Goal: Transaction & Acquisition: Purchase product/service

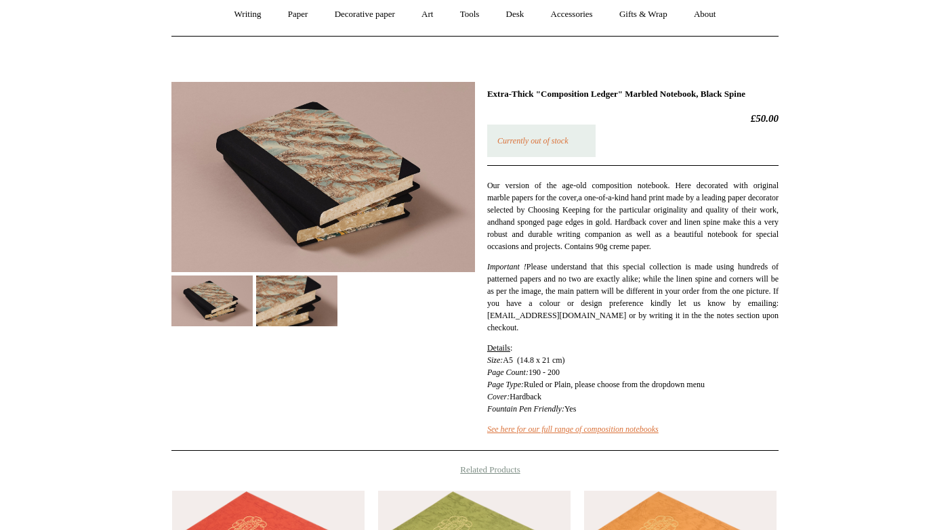
scroll to position [68, 0]
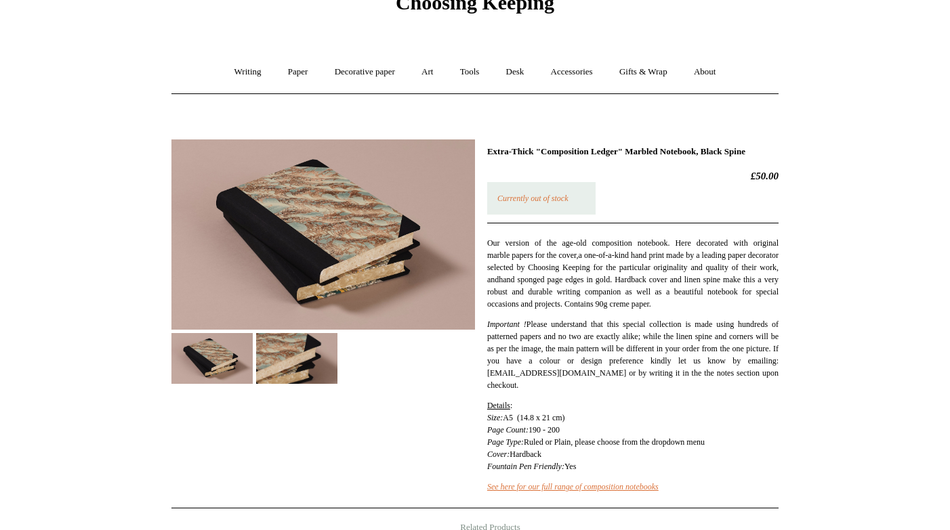
click at [299, 357] on img at bounding box center [296, 358] width 81 height 51
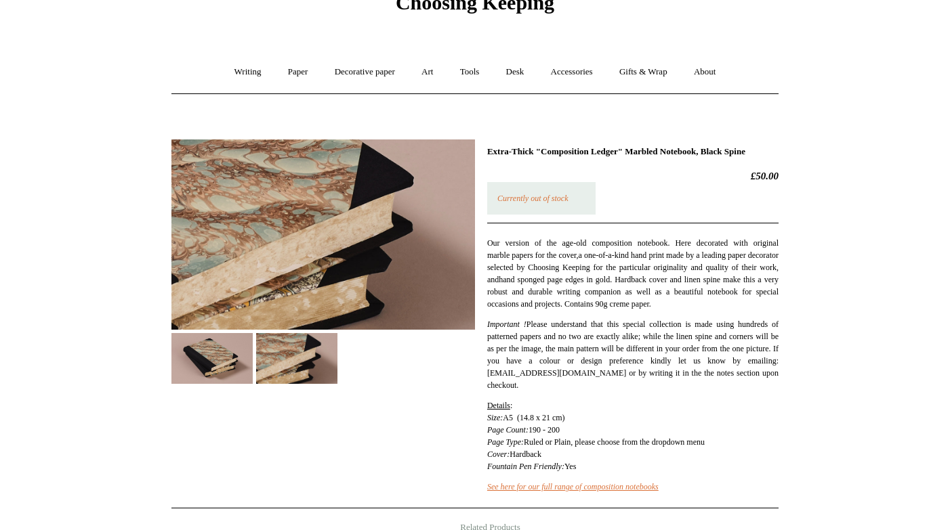
click at [230, 353] on img at bounding box center [211, 358] width 81 height 51
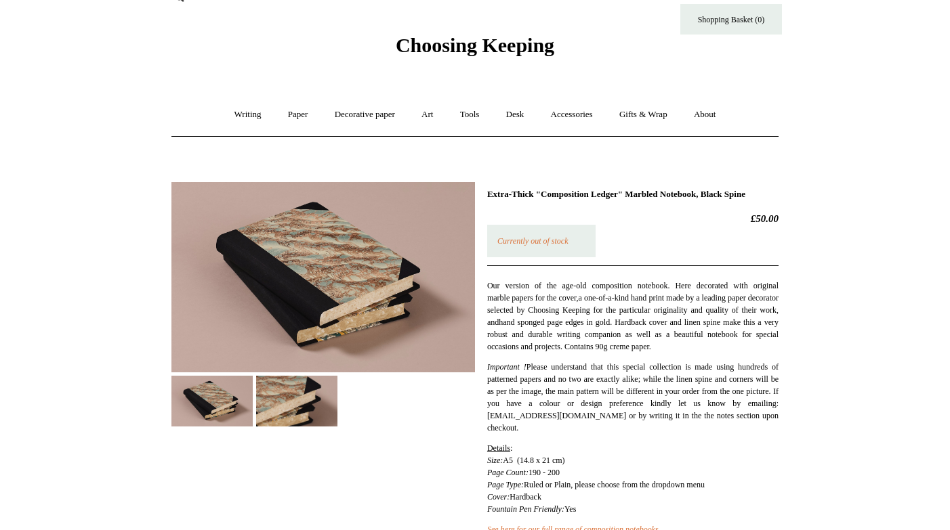
scroll to position [24, 0]
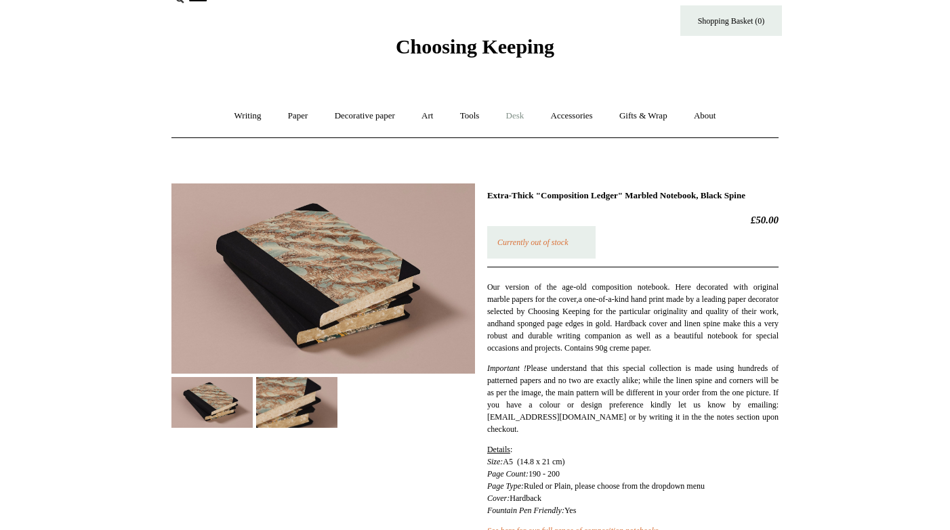
click at [514, 111] on link "Desk +" at bounding box center [515, 116] width 43 height 36
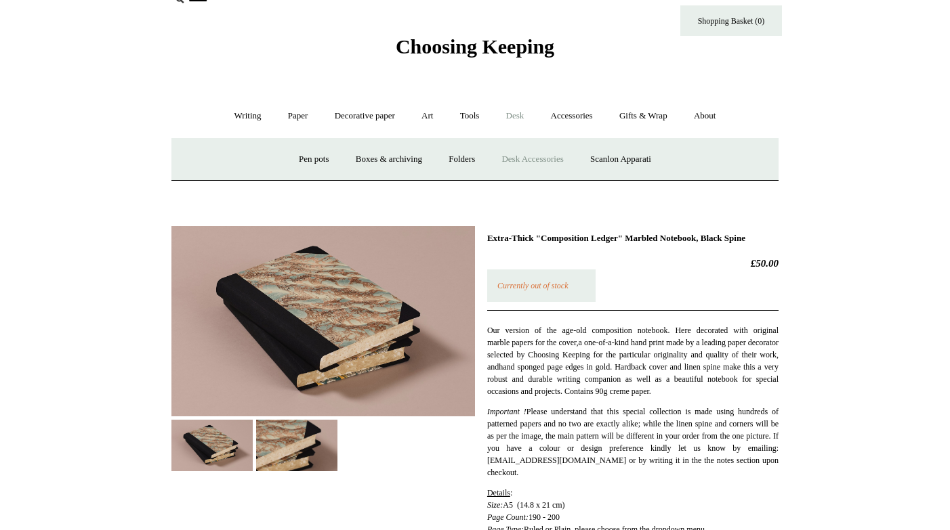
click at [543, 156] on link "Desk Accessories" at bounding box center [532, 160] width 86 height 36
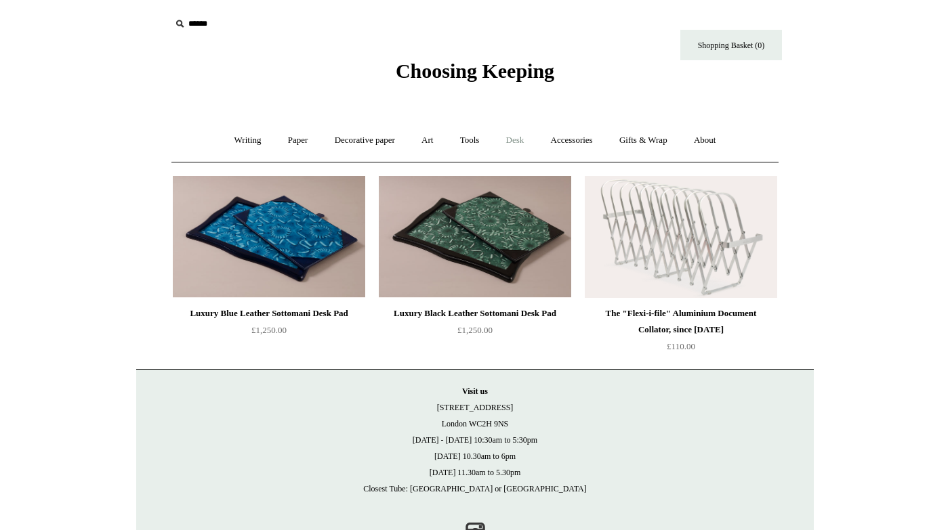
click at [516, 141] on link "Desk +" at bounding box center [515, 141] width 43 height 36
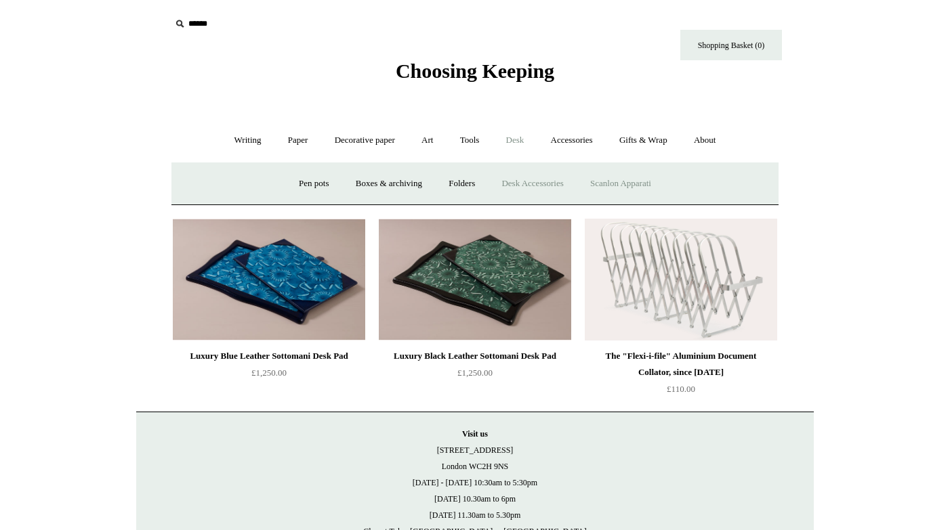
click at [606, 179] on link "Scanlon Apparati" at bounding box center [620, 184] width 85 height 36
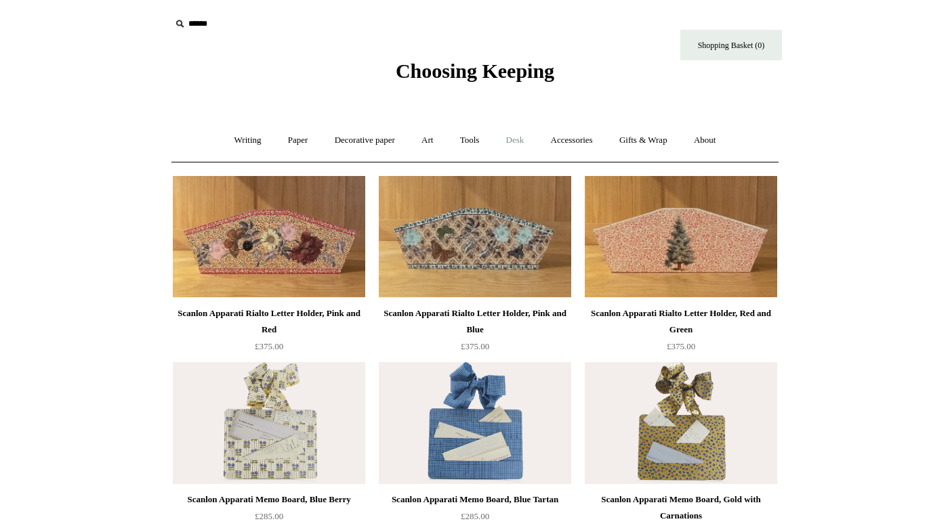
click at [513, 139] on link "Desk +" at bounding box center [515, 141] width 43 height 36
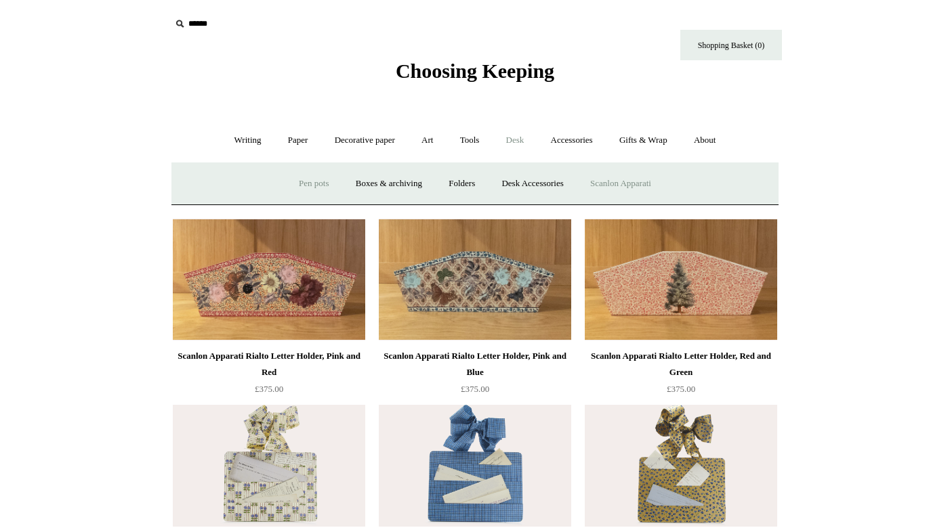
click at [301, 184] on link "Pen pots" at bounding box center [314, 184] width 54 height 36
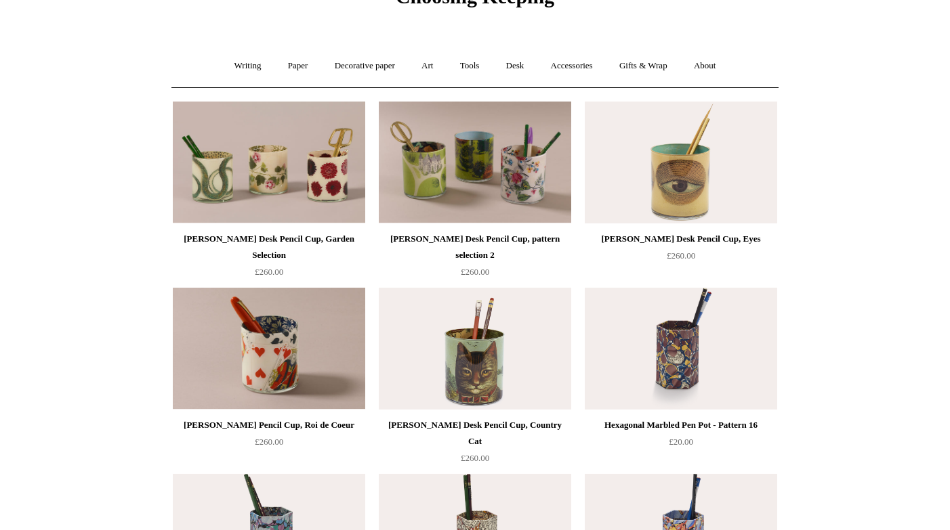
scroll to position [363, 0]
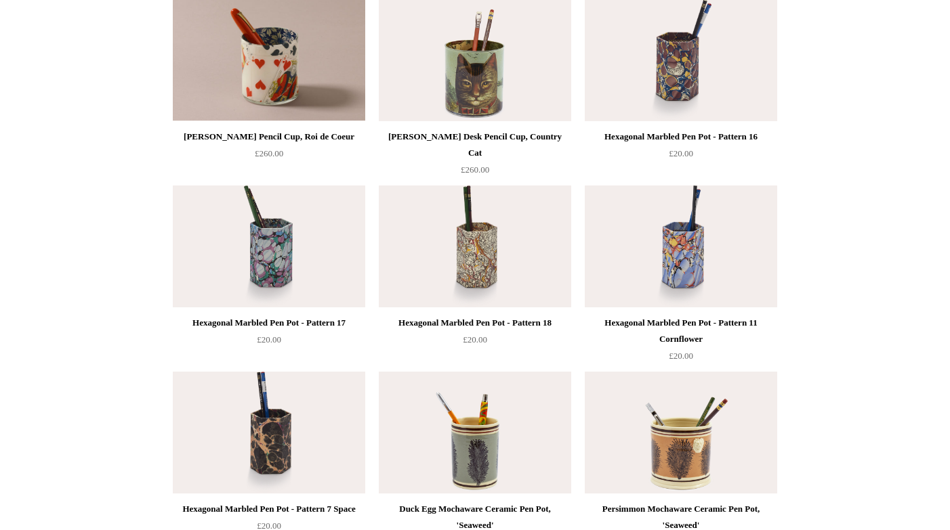
click at [456, 262] on img at bounding box center [475, 247] width 192 height 122
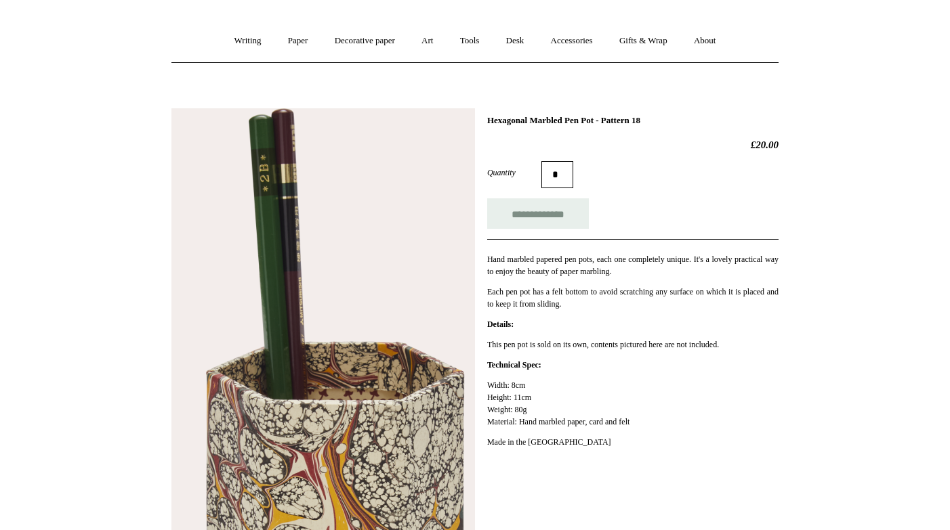
scroll to position [44, 0]
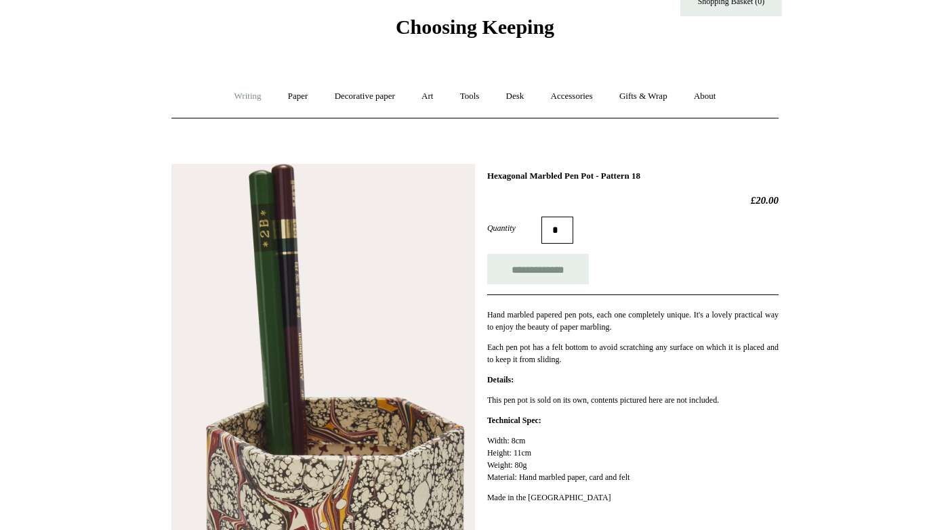
click at [246, 94] on link "Writing +" at bounding box center [247, 97] width 51 height 36
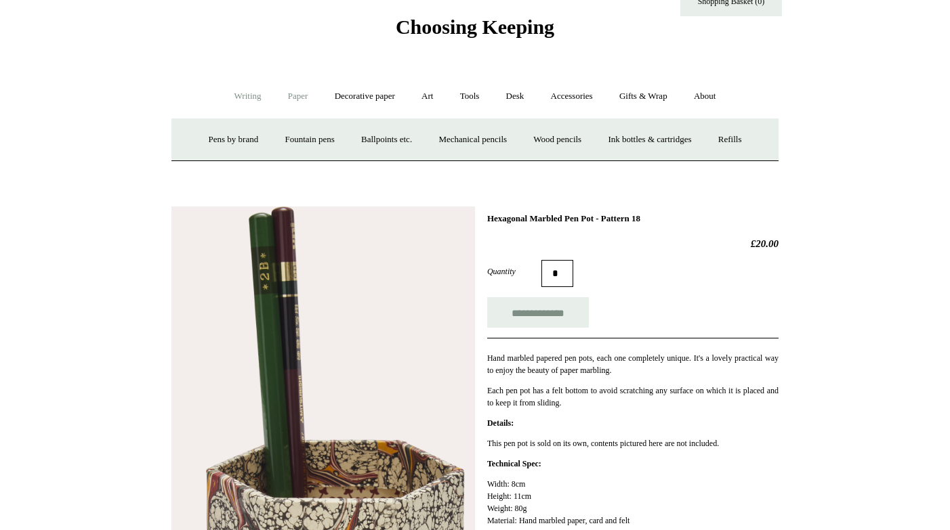
click at [288, 91] on link "Paper +" at bounding box center [298, 97] width 45 height 36
click at [379, 142] on link "📆 Dated Diaries 📆" at bounding box center [368, 140] width 99 height 36
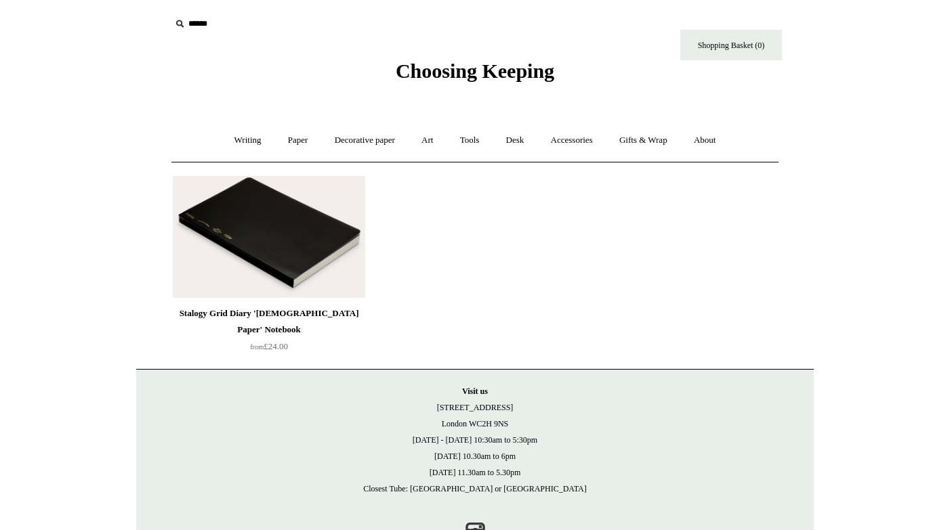
click at [277, 229] on img at bounding box center [269, 237] width 192 height 122
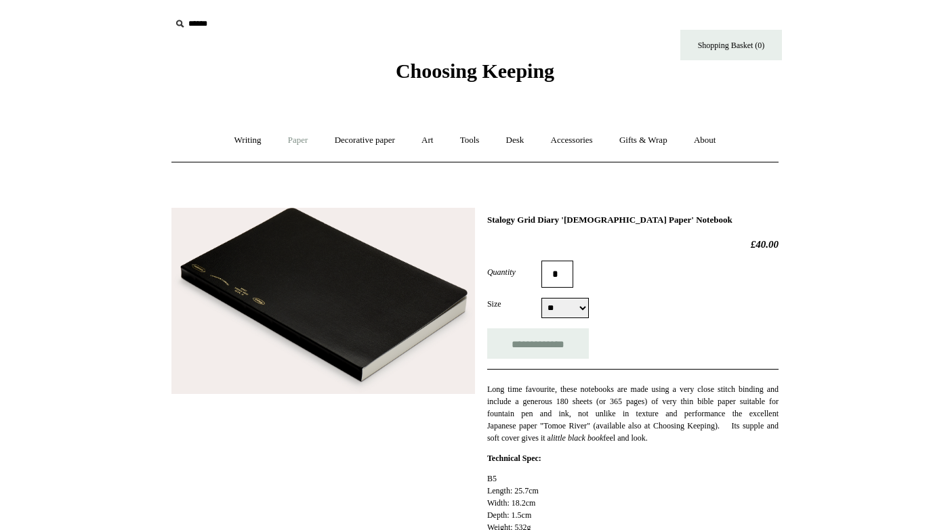
click at [285, 142] on link "Paper +" at bounding box center [298, 141] width 45 height 36
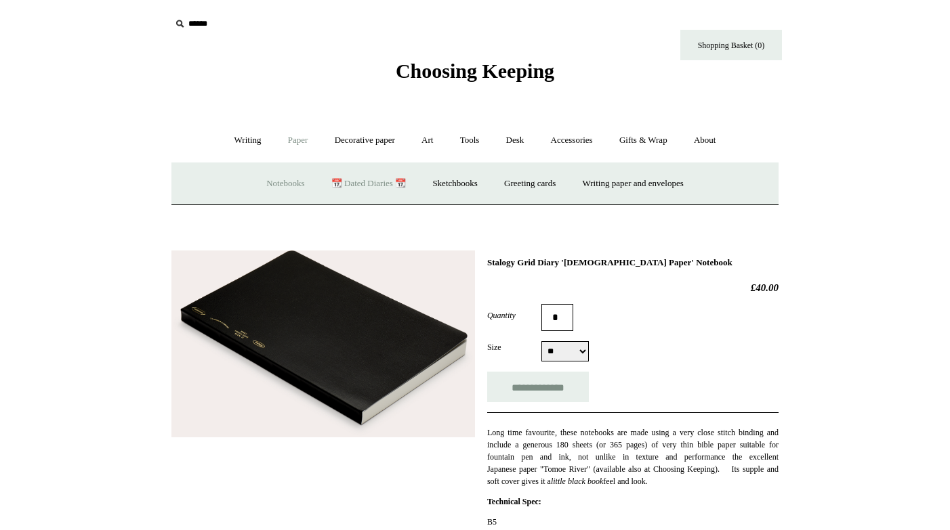
click at [278, 184] on link "Notebooks +" at bounding box center [285, 184] width 62 height 36
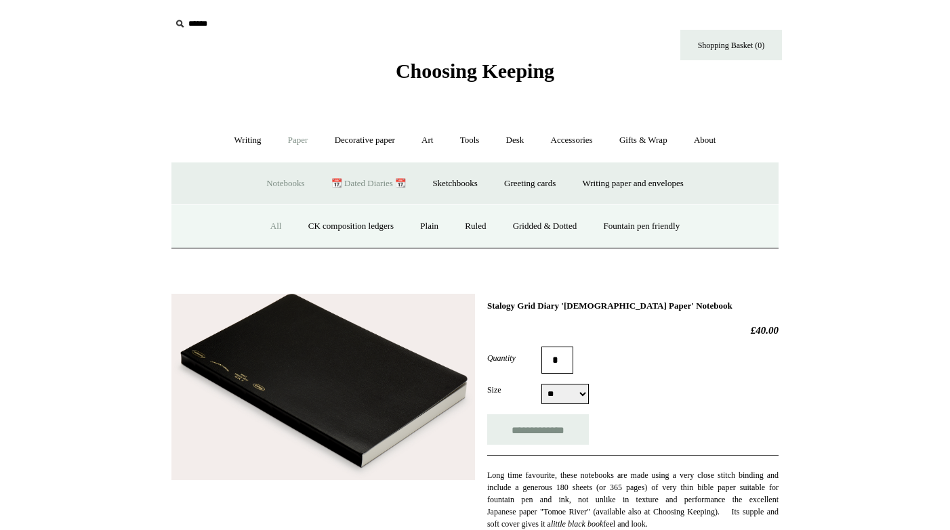
click at [262, 225] on link "All" at bounding box center [276, 227] width 36 height 36
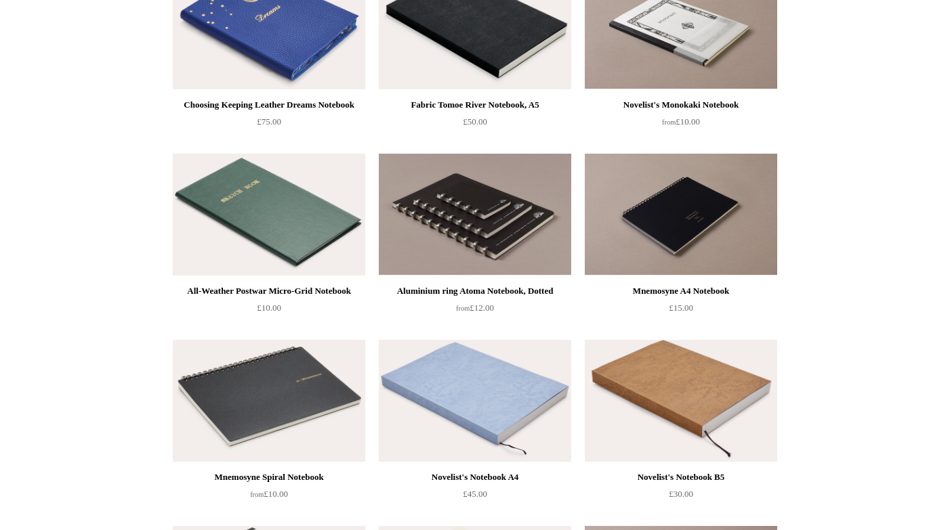
scroll to position [3561, 0]
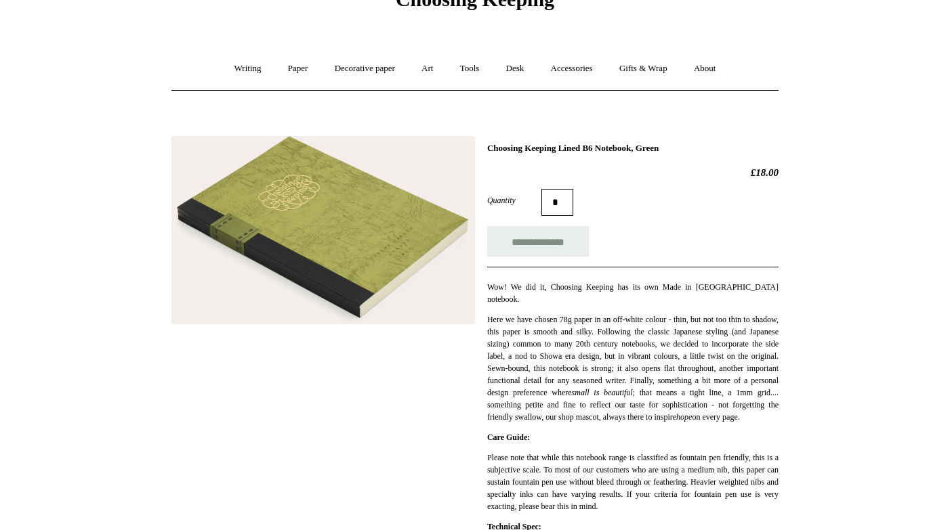
scroll to position [79, 0]
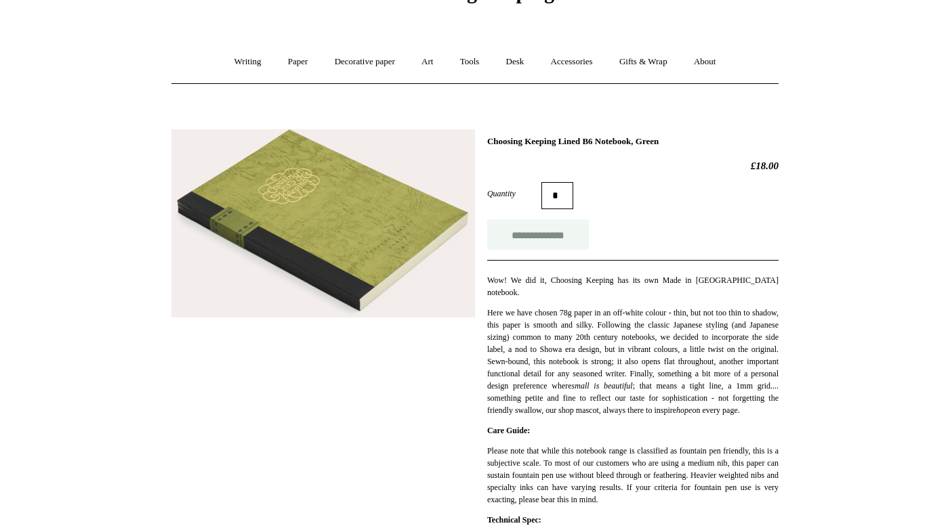
click at [548, 231] on input "**********" at bounding box center [538, 234] width 102 height 30
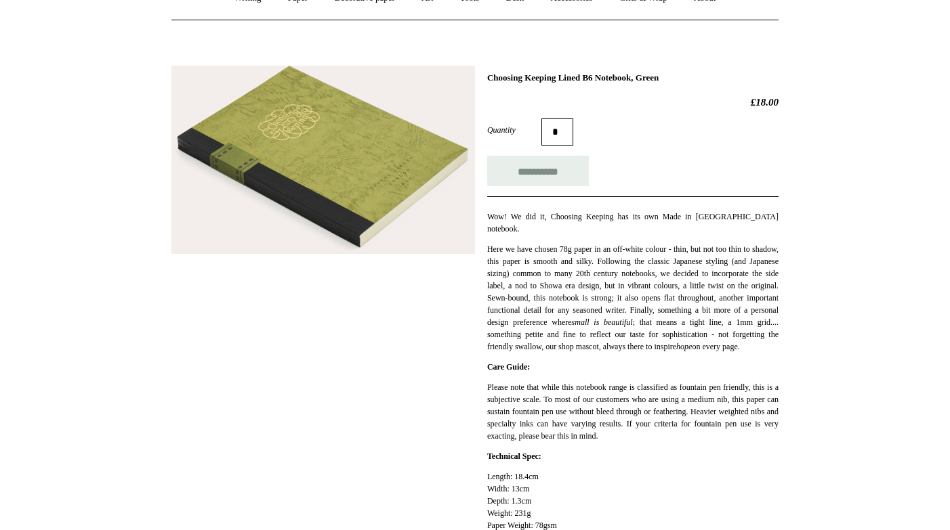
type input "**********"
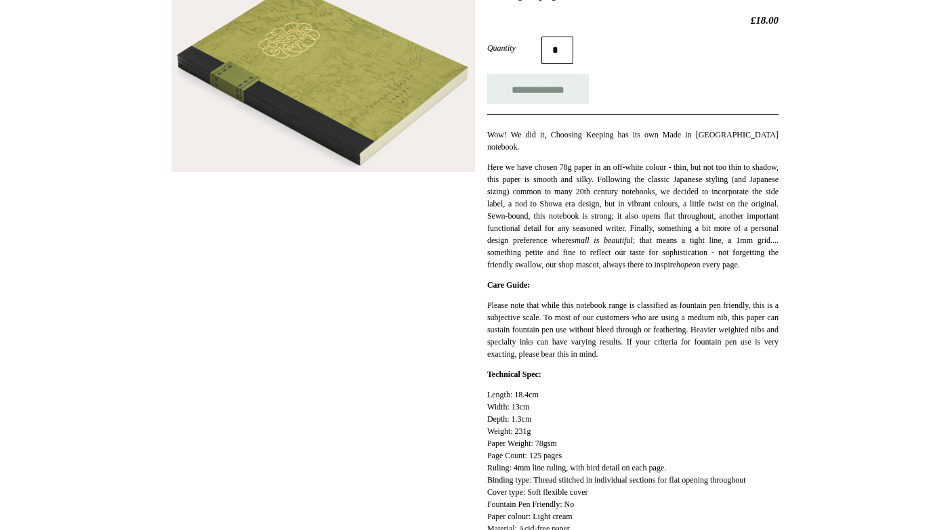
scroll to position [224, 0]
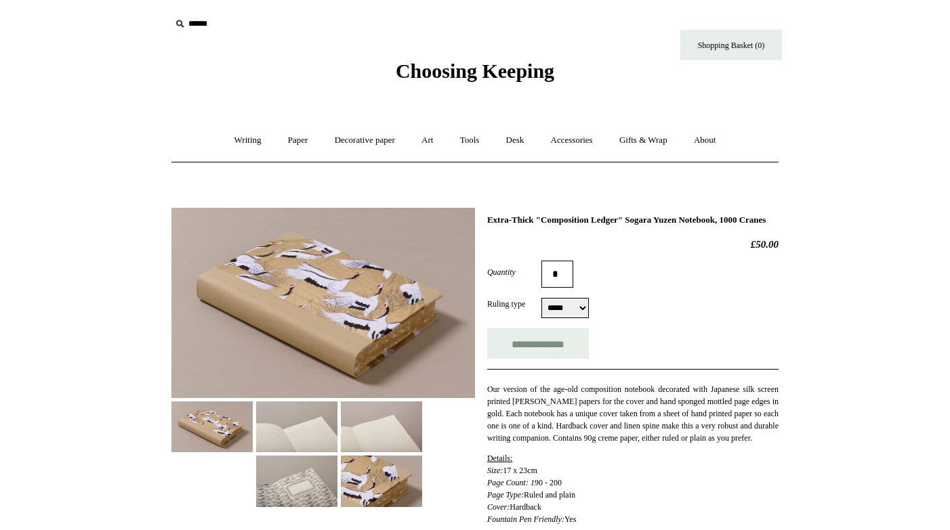
click at [297, 327] on img at bounding box center [323, 303] width 304 height 190
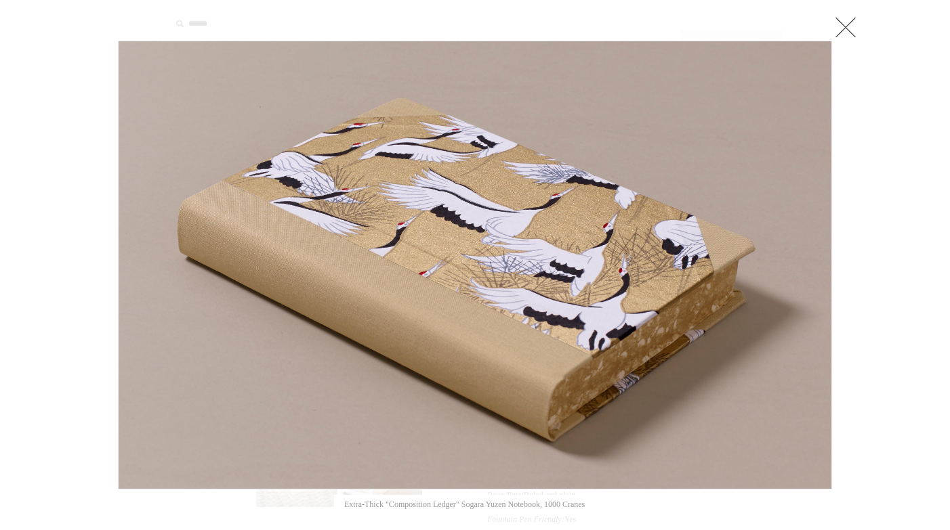
click at [839, 31] on link at bounding box center [845, 27] width 27 height 27
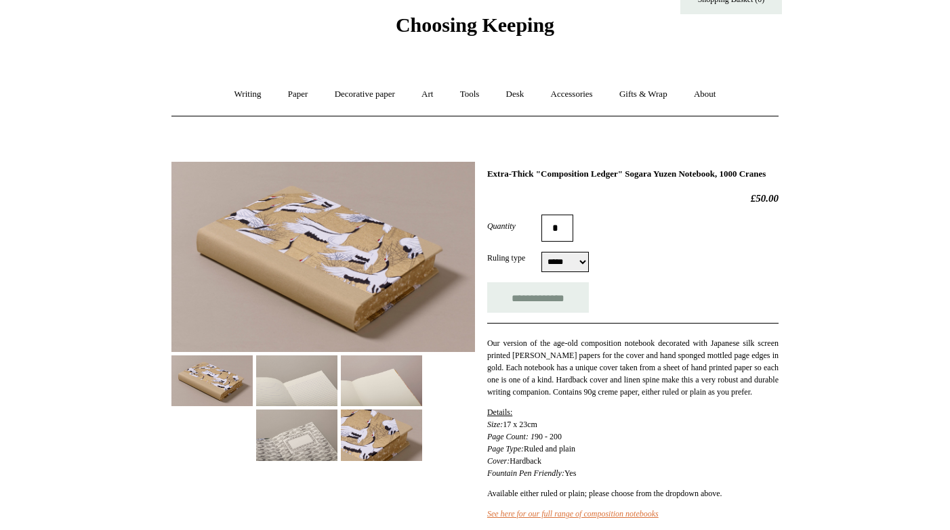
scroll to position [47, 0]
click at [505, 308] on input "**********" at bounding box center [538, 297] width 102 height 30
click at [267, 377] on img at bounding box center [296, 380] width 81 height 51
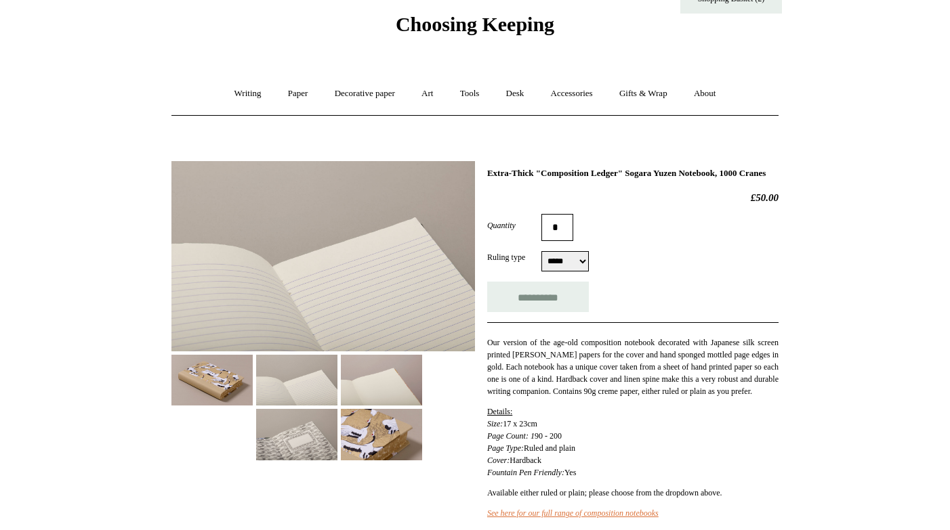
click at [375, 385] on img at bounding box center [381, 380] width 81 height 51
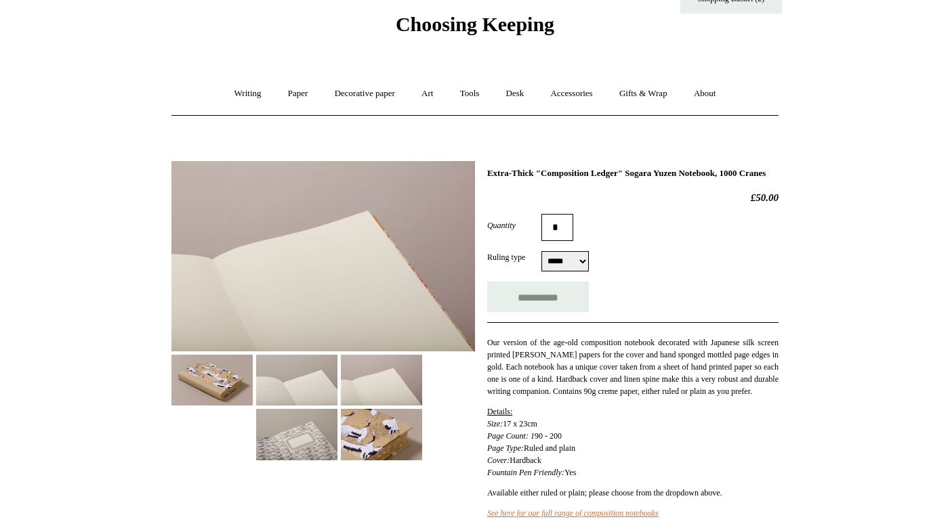
type input "**********"
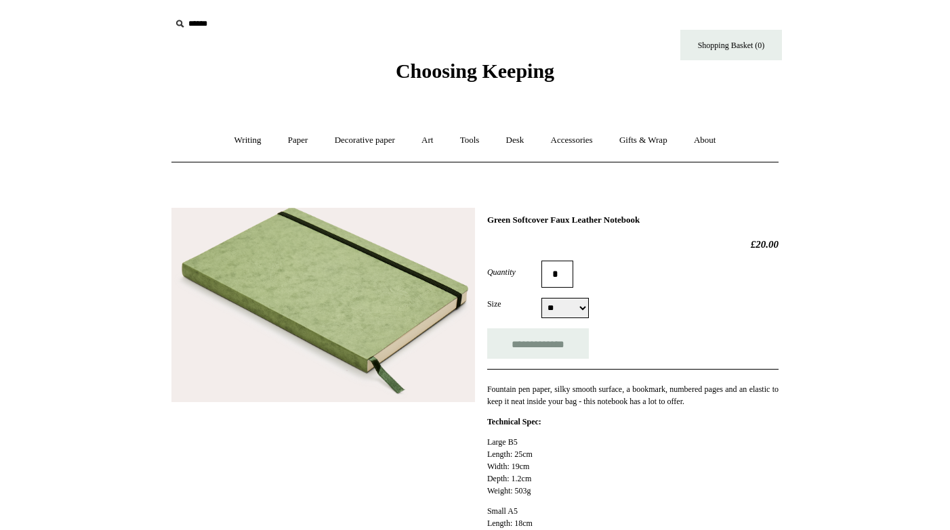
click at [346, 285] on img at bounding box center [323, 305] width 304 height 194
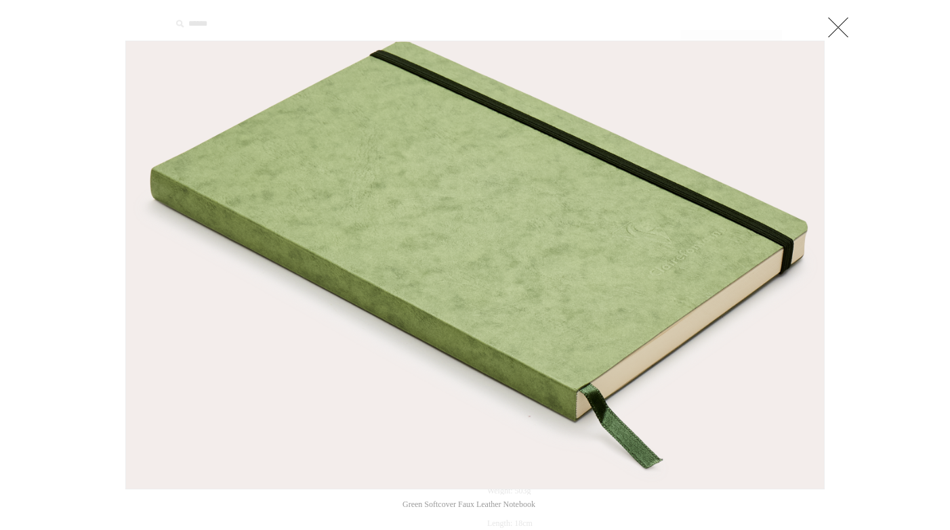
click at [846, 25] on link at bounding box center [837, 27] width 27 height 27
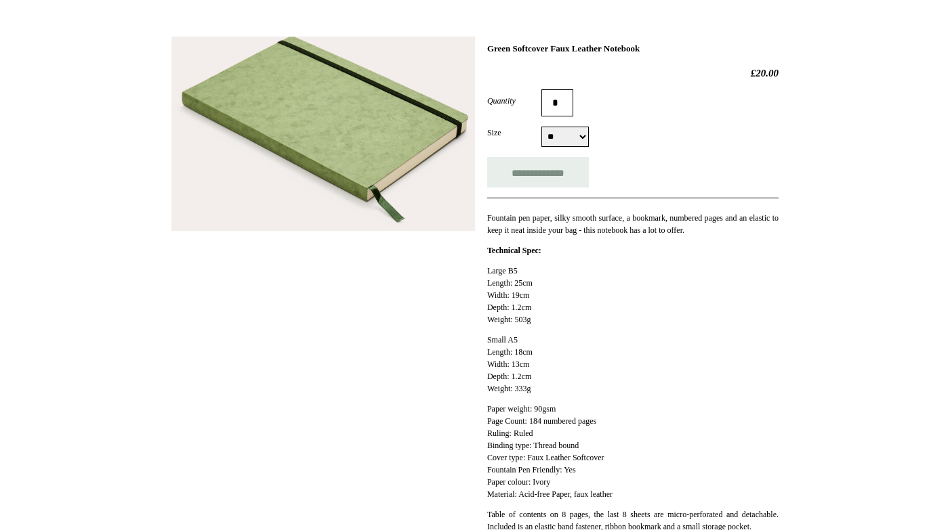
scroll to position [179, 0]
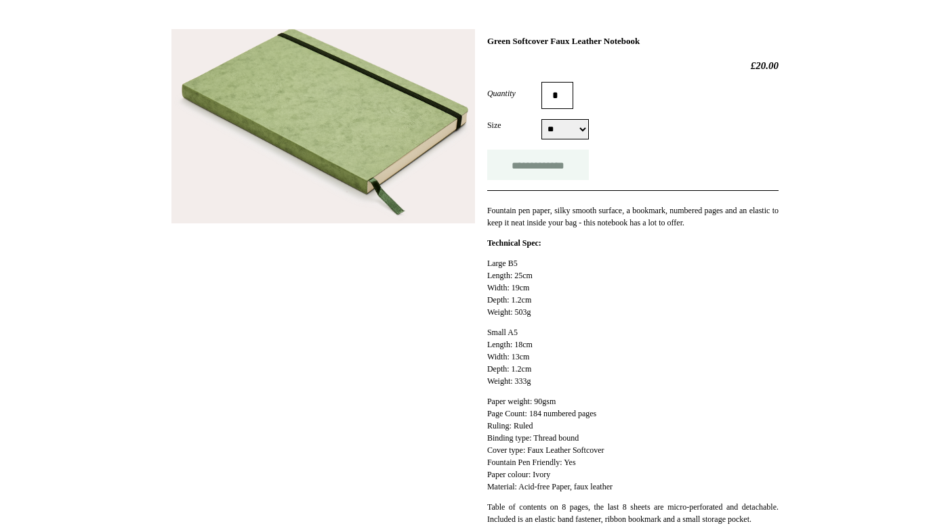
click at [557, 169] on input "**********" at bounding box center [538, 165] width 102 height 30
type input "**********"
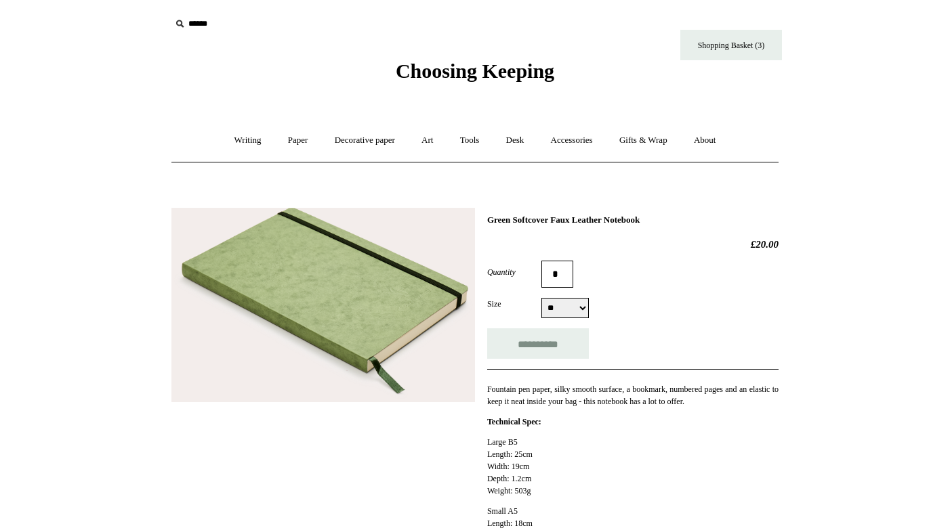
scroll to position [0, 0]
